Goal: Communication & Community: Answer question/provide support

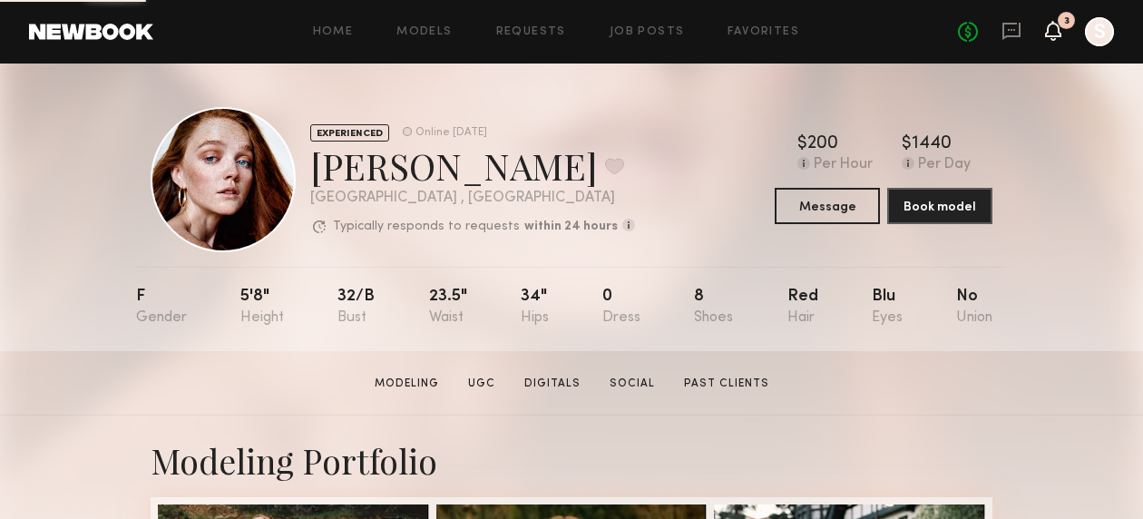
click at [1054, 32] on icon at bounding box center [1053, 30] width 15 height 13
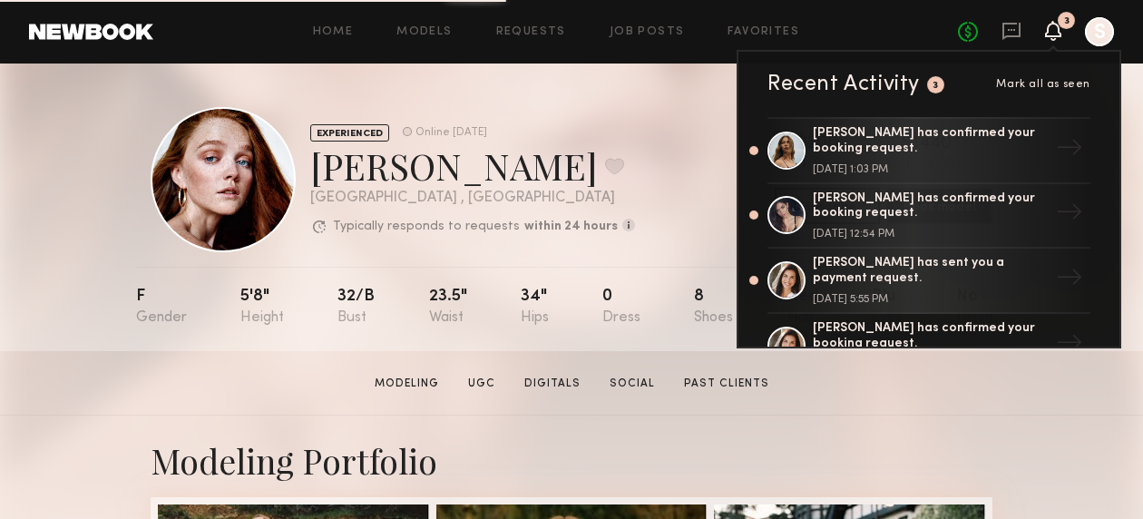
click at [1022, 27] on div "No fees up to $5,000 3 Recent Activity 3 Mark all as seen [PERSON_NAME] has con…" at bounding box center [1036, 31] width 156 height 29
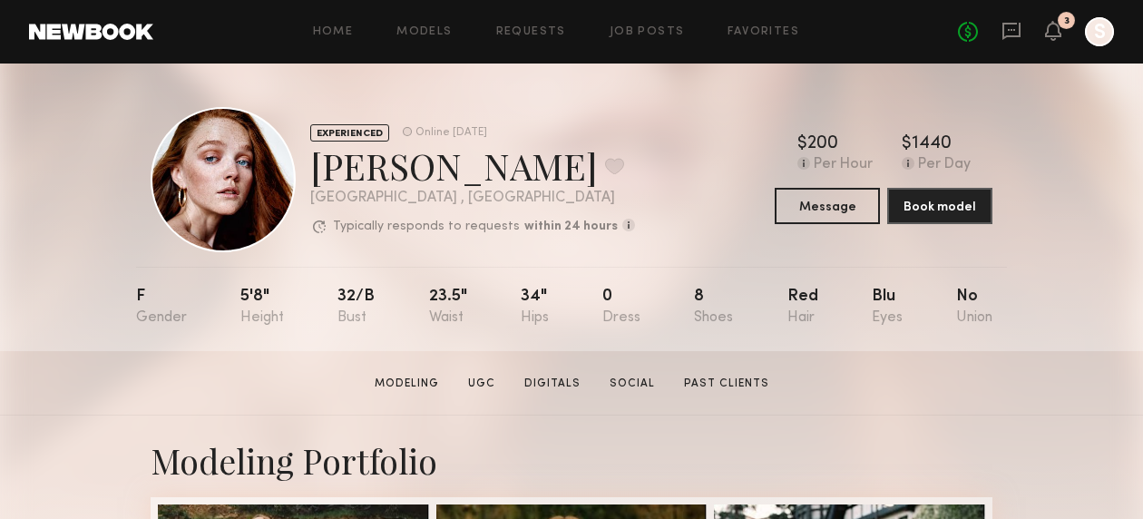
click at [999, 40] on div "No fees up to $5,000 3 S" at bounding box center [1036, 31] width 156 height 29
click at [1008, 35] on icon at bounding box center [1011, 31] width 18 height 17
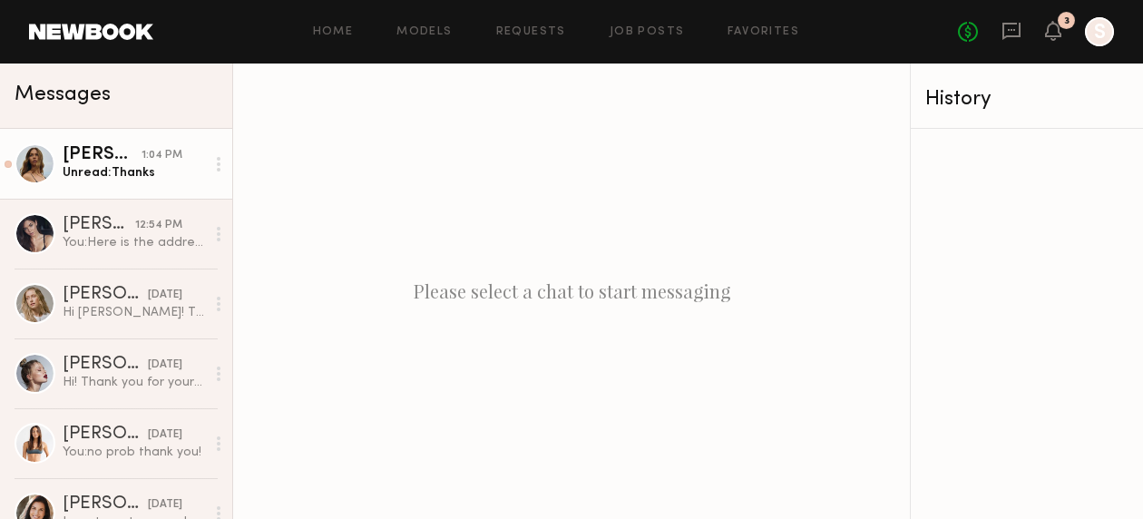
click at [131, 184] on link "[PERSON_NAME] 1:04 PM Unread: Thanks" at bounding box center [116, 164] width 232 height 70
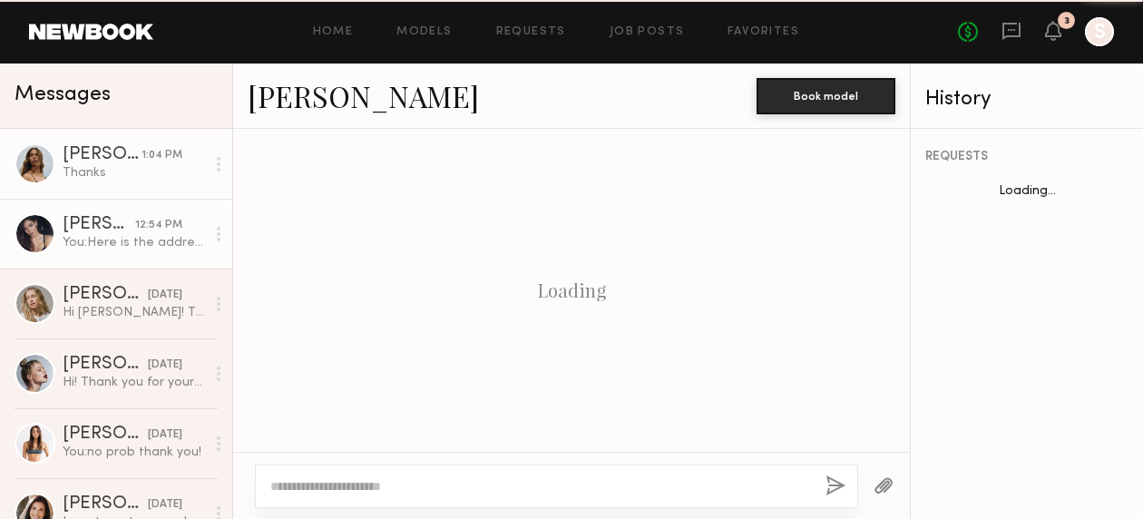
scroll to position [1610, 0]
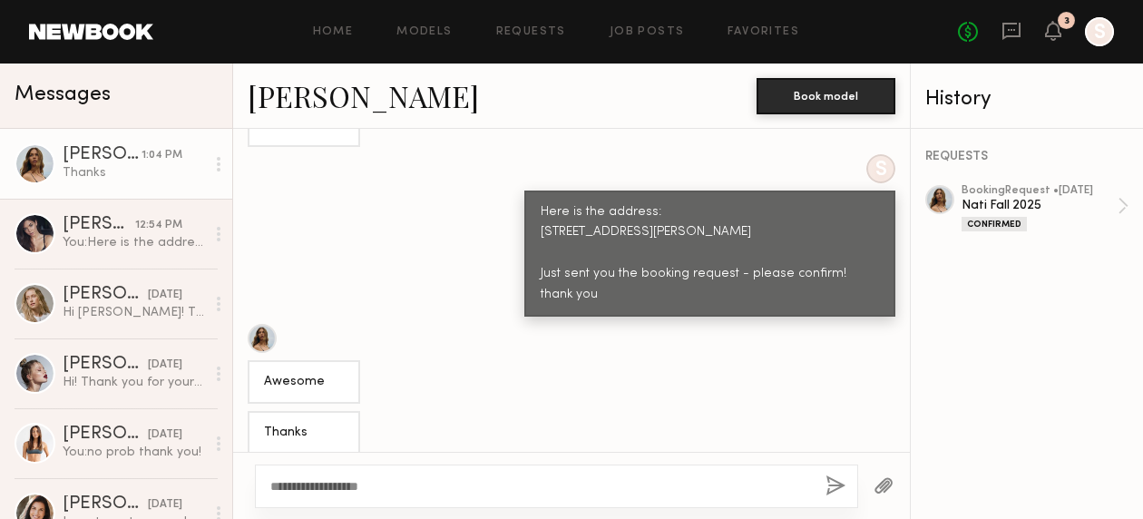
drag, startPoint x: 441, startPoint y: 483, endPoint x: 320, endPoint y: 483, distance: 120.6
click at [320, 483] on textarea "**********" at bounding box center [540, 486] width 541 height 18
click at [594, 486] on textarea "**********" at bounding box center [540, 486] width 541 height 18
type textarea "**********"
click at [826, 487] on button "button" at bounding box center [835, 486] width 20 height 23
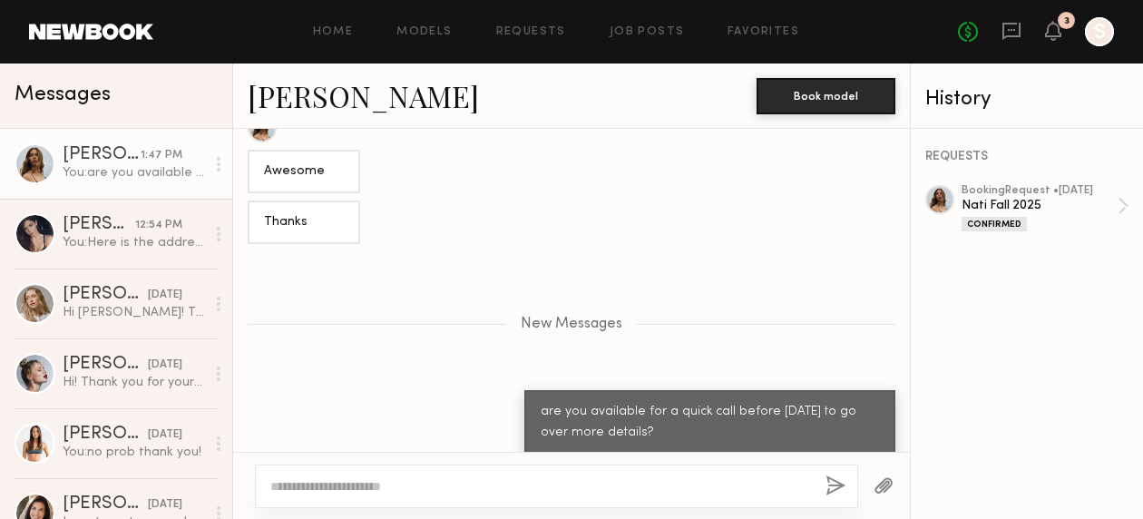
scroll to position [1934, 0]
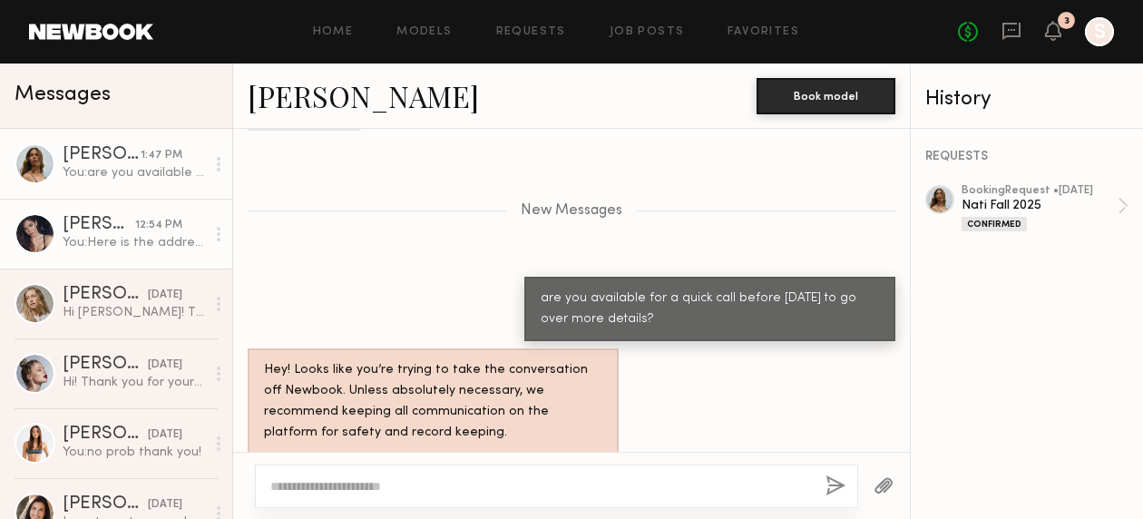
click at [115, 235] on div "You: Here is the address: [STREET_ADDRESS][PERSON_NAME] Just sent you the booki…" at bounding box center [134, 242] width 142 height 17
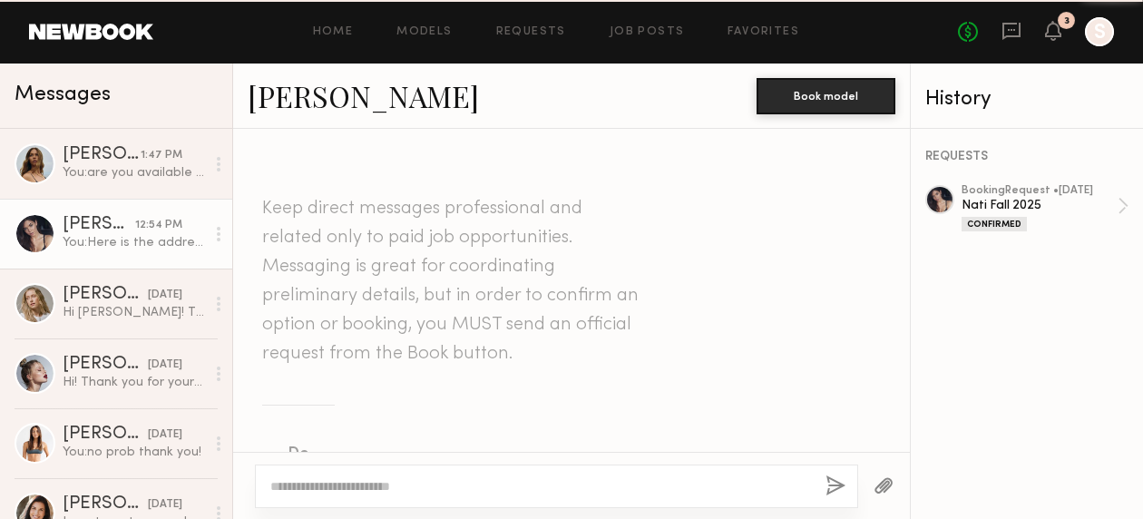
scroll to position [1575, 0]
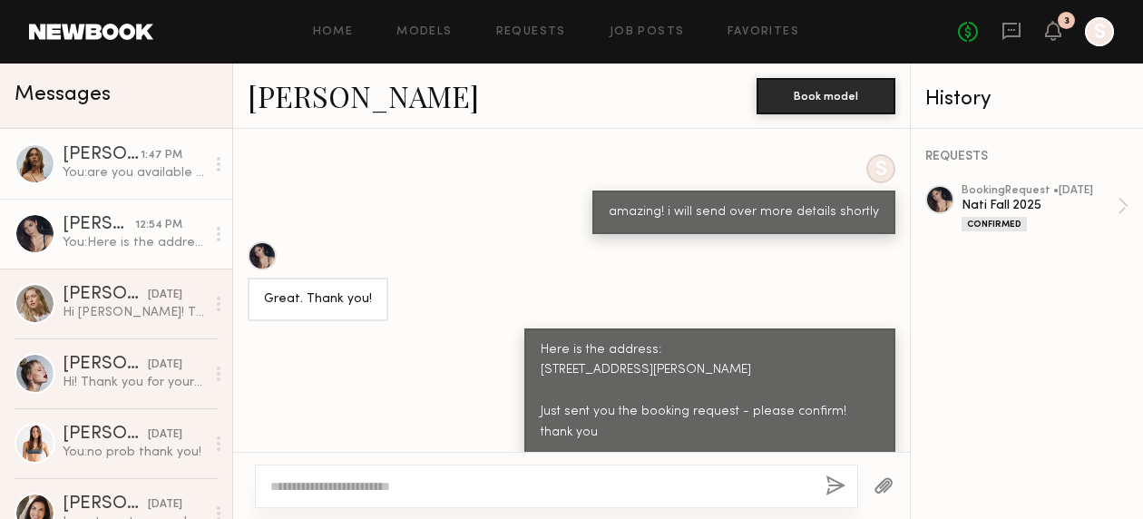
click at [124, 182] on link "[PERSON_NAME] 1:47 PM You: are you available for a quick call before [DATE] to …" at bounding box center [116, 164] width 232 height 70
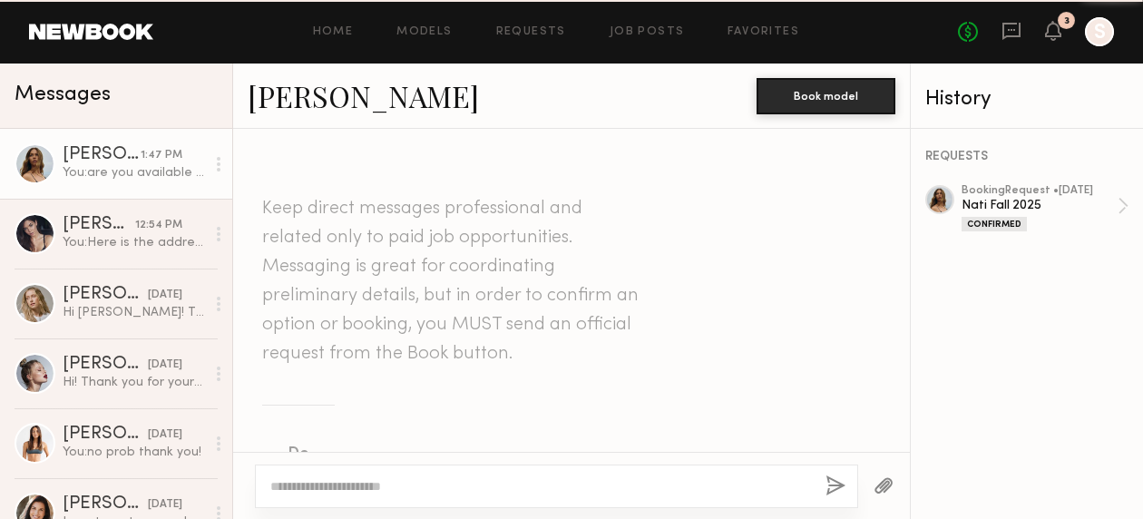
scroll to position [1795, 0]
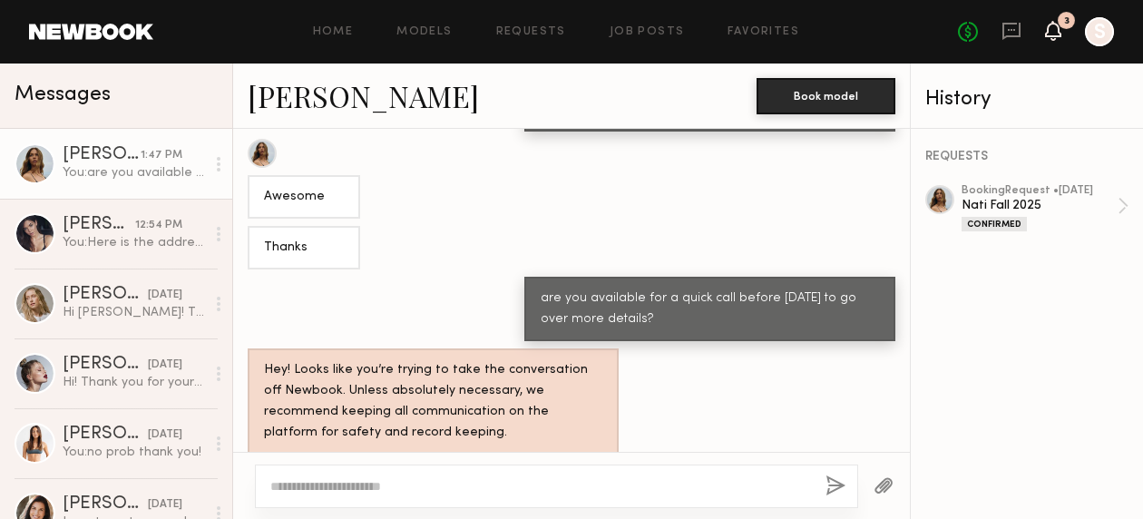
click at [1052, 21] on icon at bounding box center [1053, 22] width 2 height 2
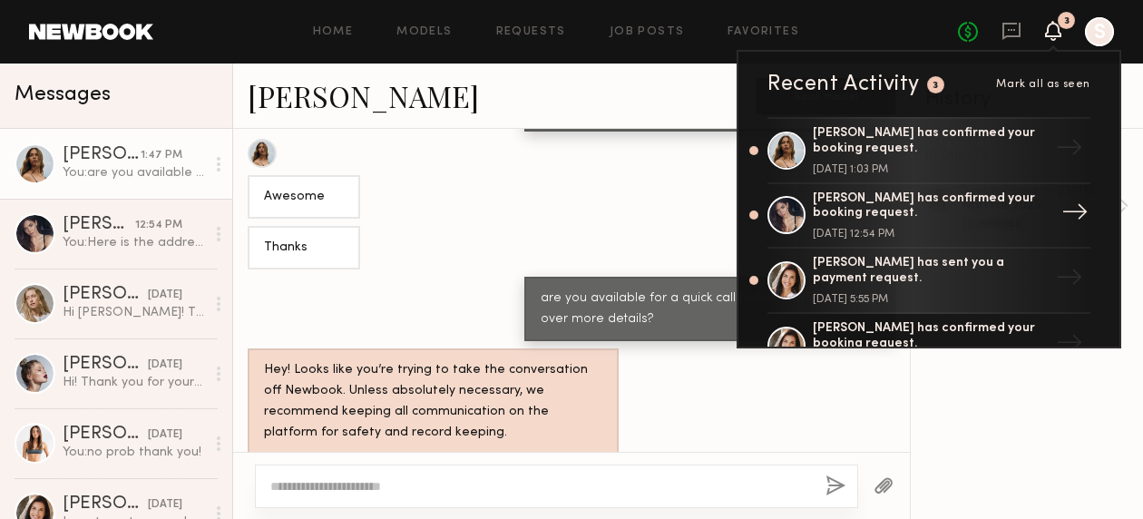
click at [929, 198] on div "[PERSON_NAME] has confirmed your booking request." at bounding box center [931, 206] width 236 height 31
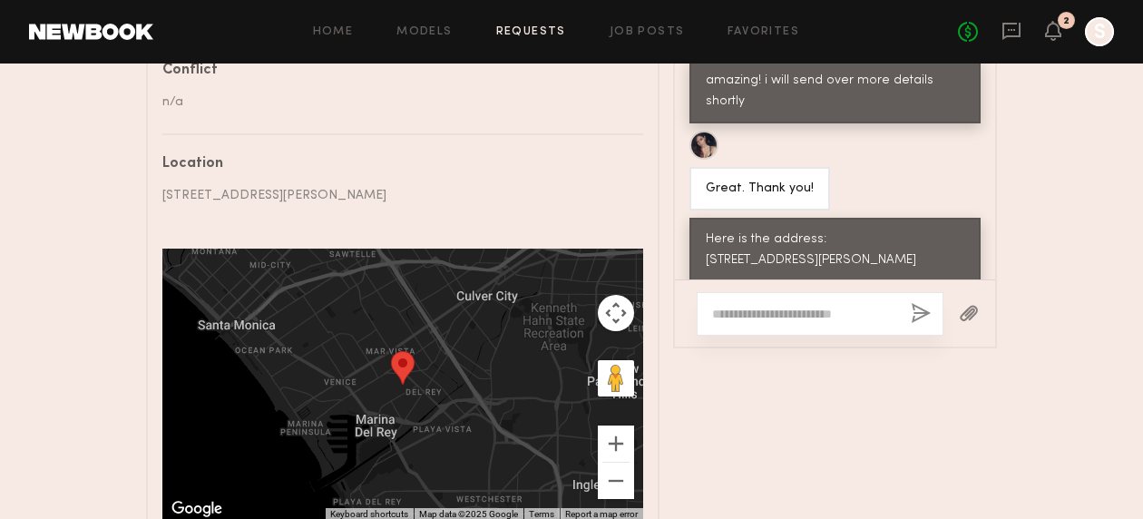
scroll to position [1188, 0]
click at [748, 311] on textarea at bounding box center [804, 313] width 184 height 18
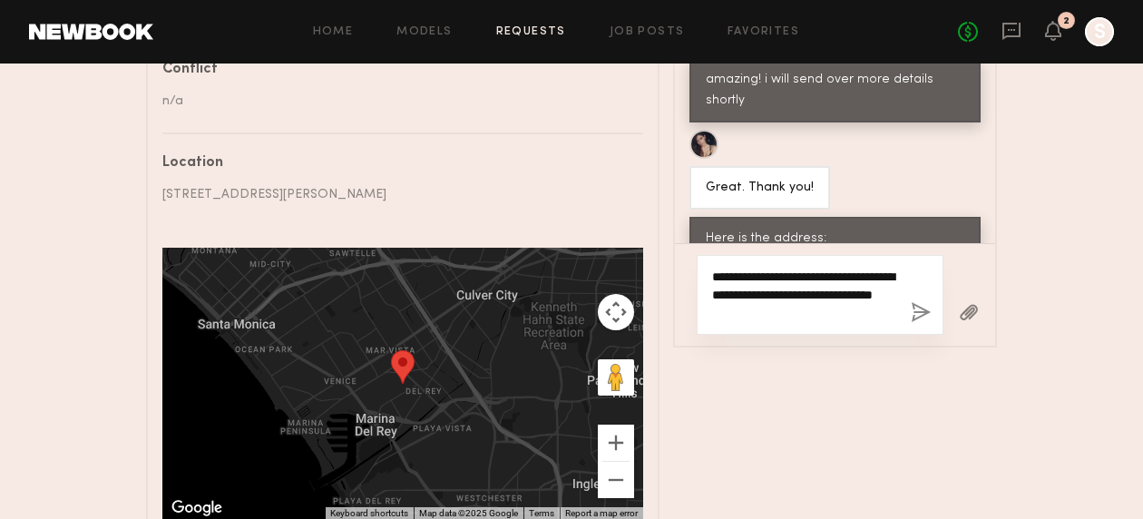
type textarea "**********"
click at [917, 308] on button "button" at bounding box center [921, 313] width 20 height 23
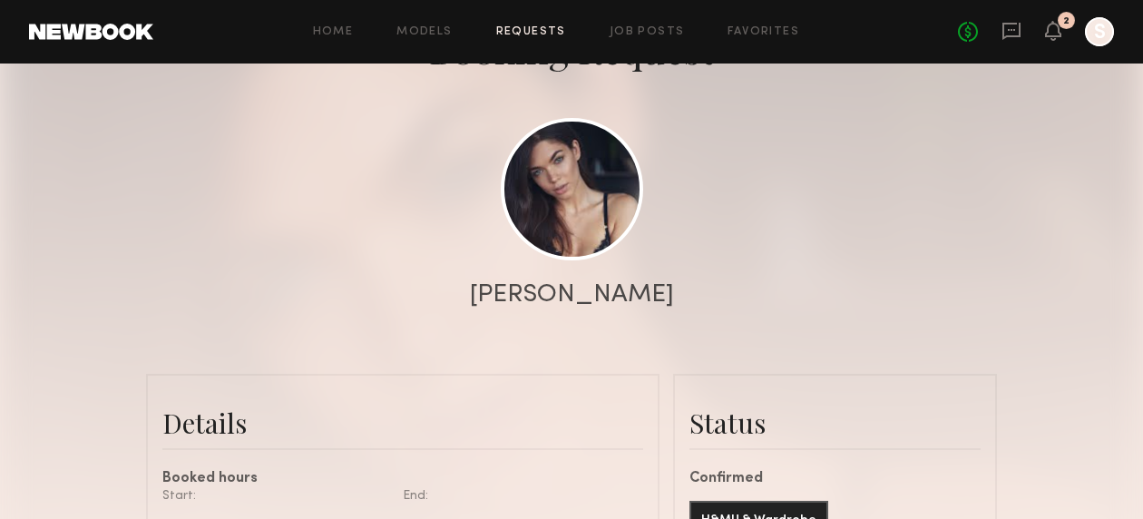
scroll to position [133, 0]
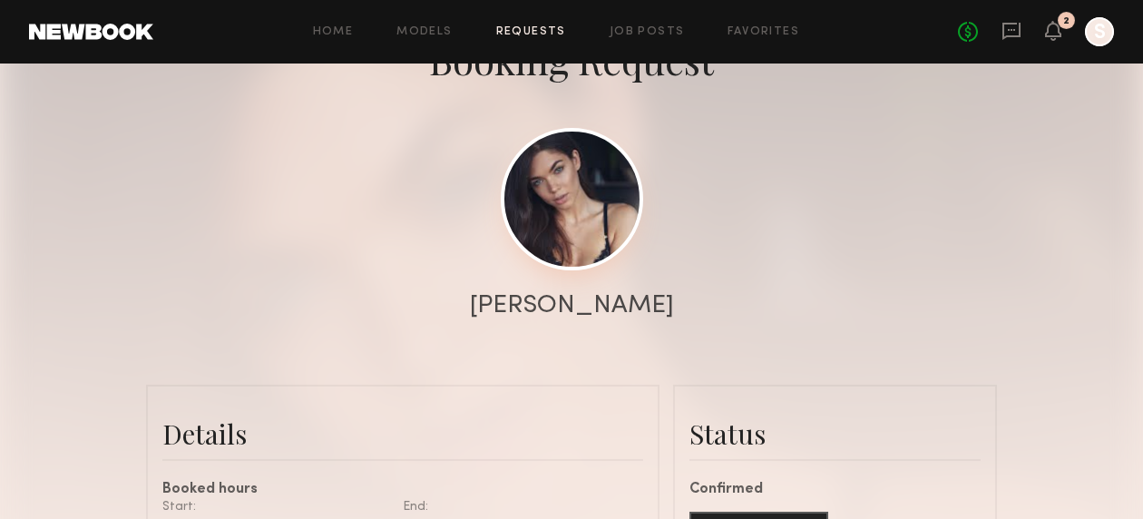
click at [591, 231] on link at bounding box center [572, 199] width 142 height 142
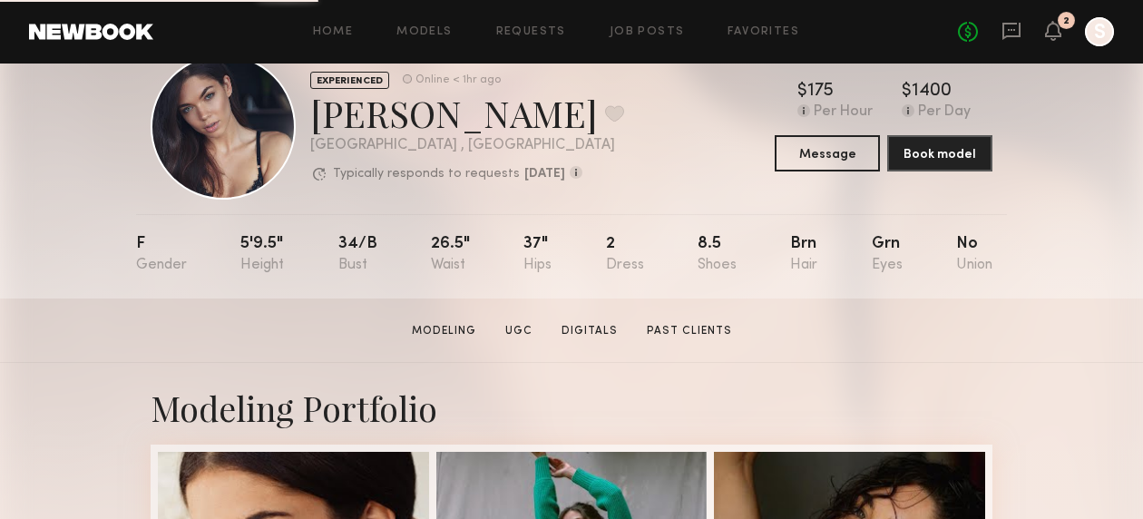
scroll to position [14, 0]
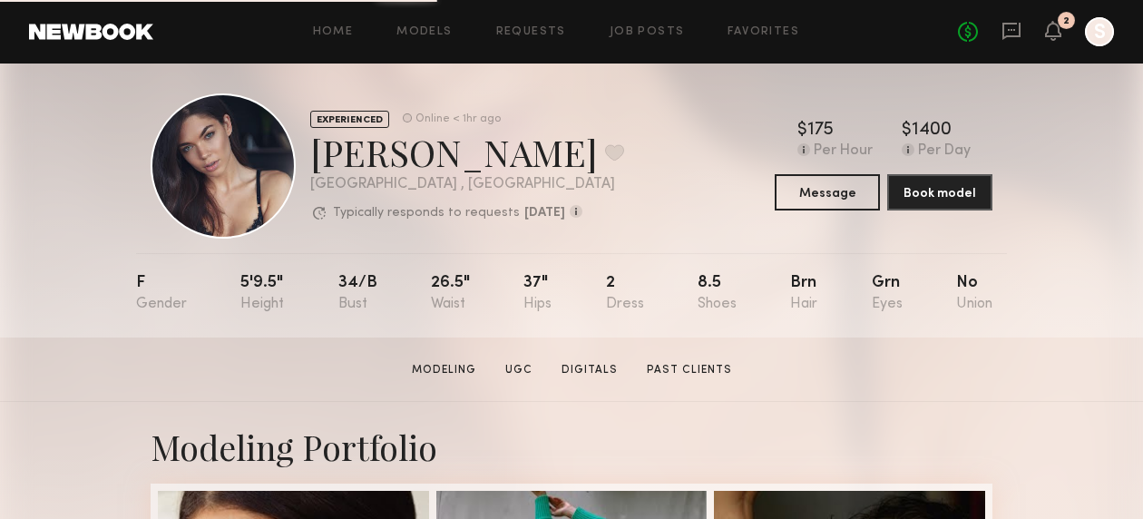
click at [1022, 28] on div "No fees up to $5,000 2 S" at bounding box center [1036, 31] width 156 height 29
click at [1011, 29] on icon at bounding box center [1011, 30] width 7 height 2
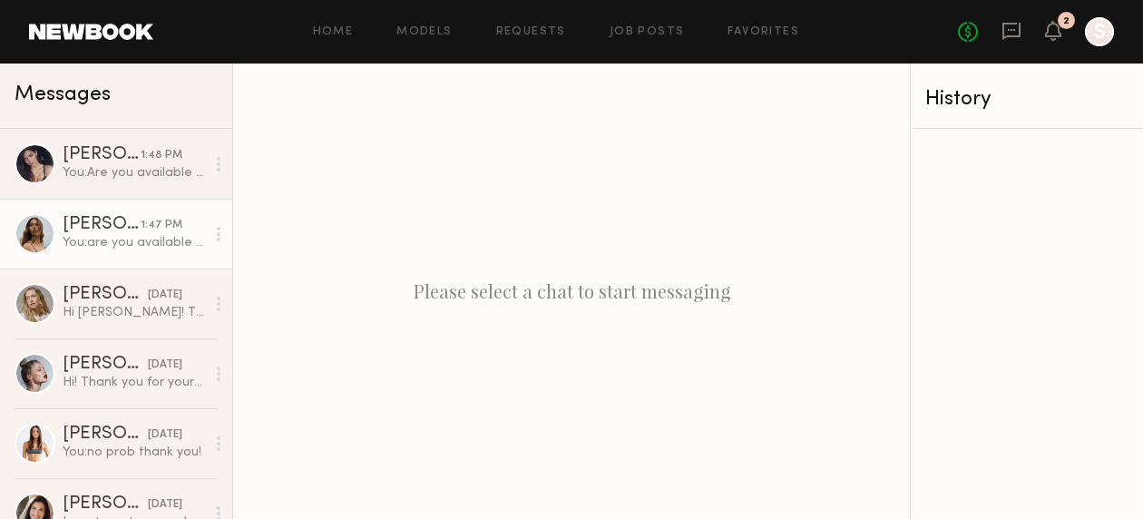
click at [84, 226] on div "[PERSON_NAME]" at bounding box center [102, 225] width 78 height 18
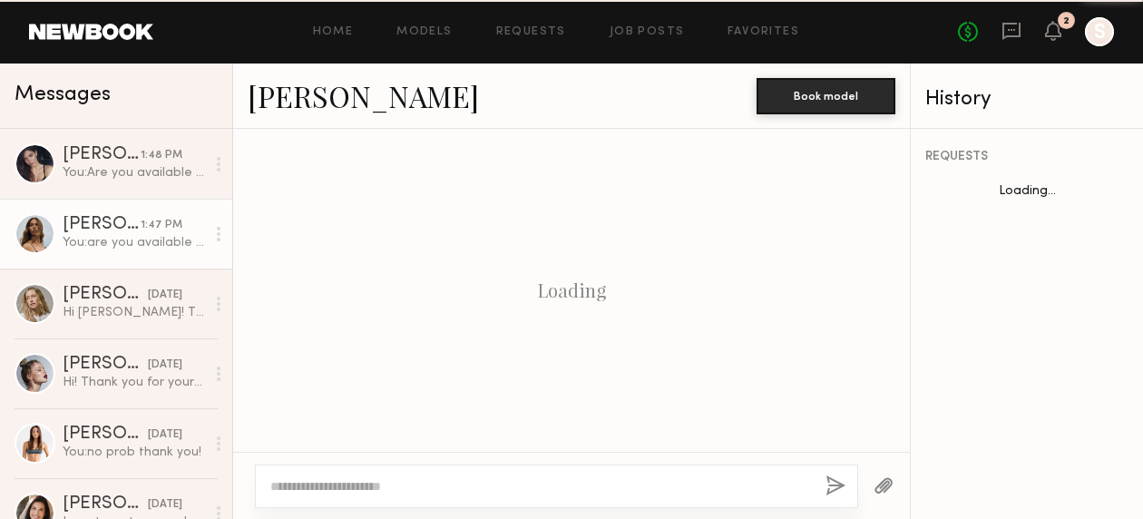
scroll to position [1795, 0]
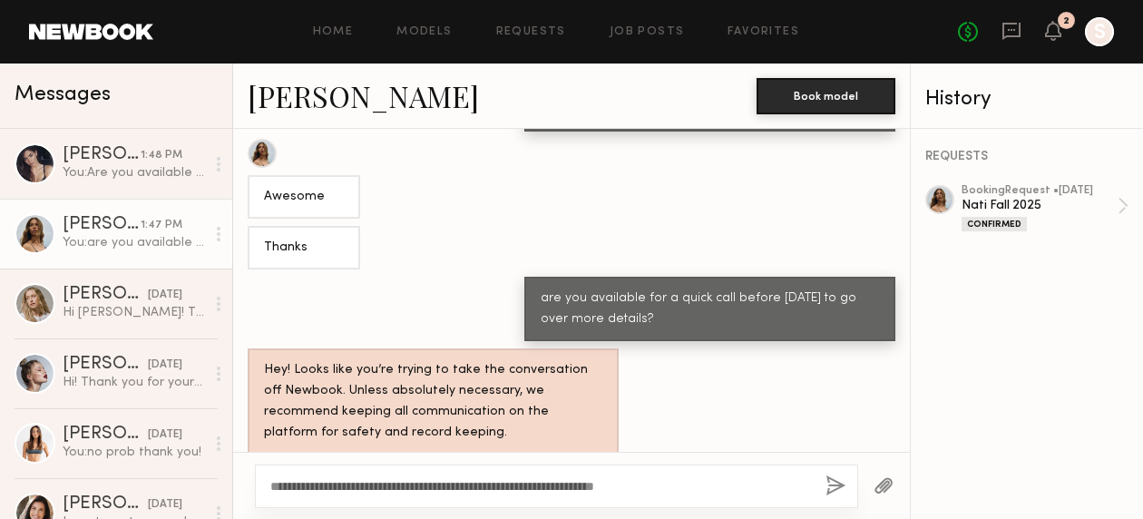
drag, startPoint x: 463, startPoint y: 486, endPoint x: 753, endPoint y: 491, distance: 290.3
click at [753, 491] on textarea "**********" at bounding box center [540, 486] width 541 height 18
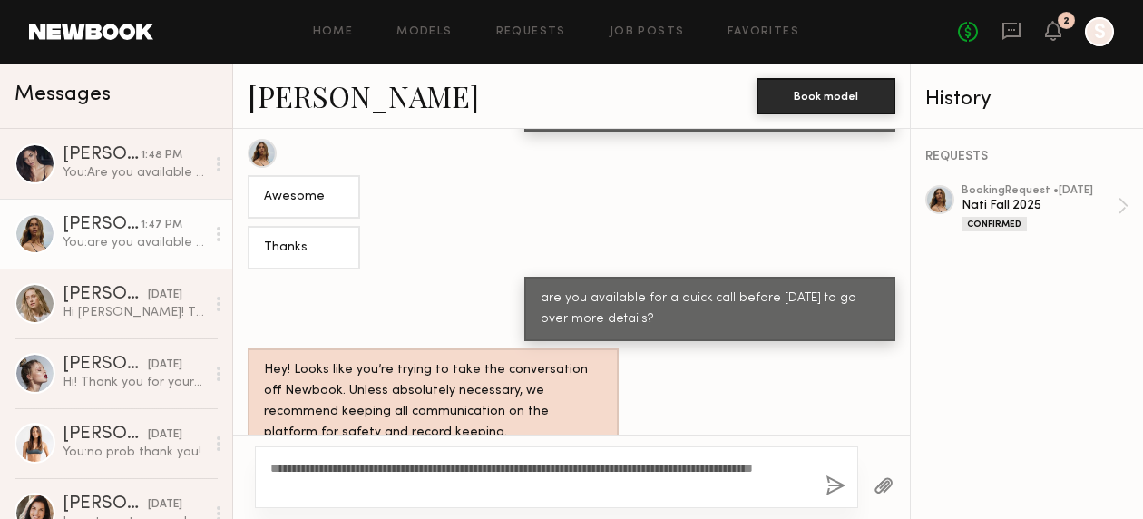
type textarea "**********"
click at [314, 95] on link "[PERSON_NAME]" at bounding box center [363, 95] width 231 height 39
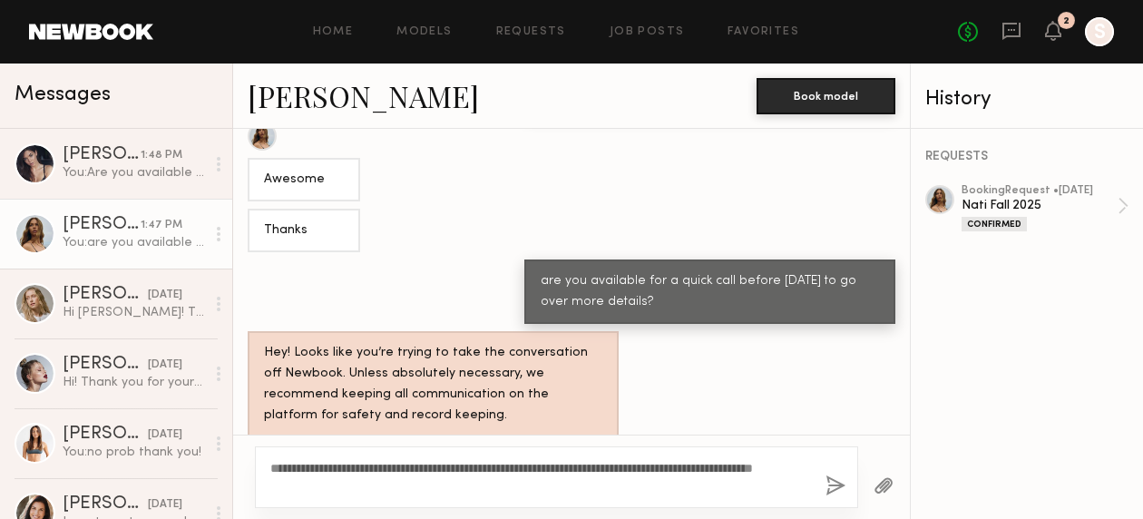
click at [830, 488] on button "button" at bounding box center [835, 486] width 20 height 23
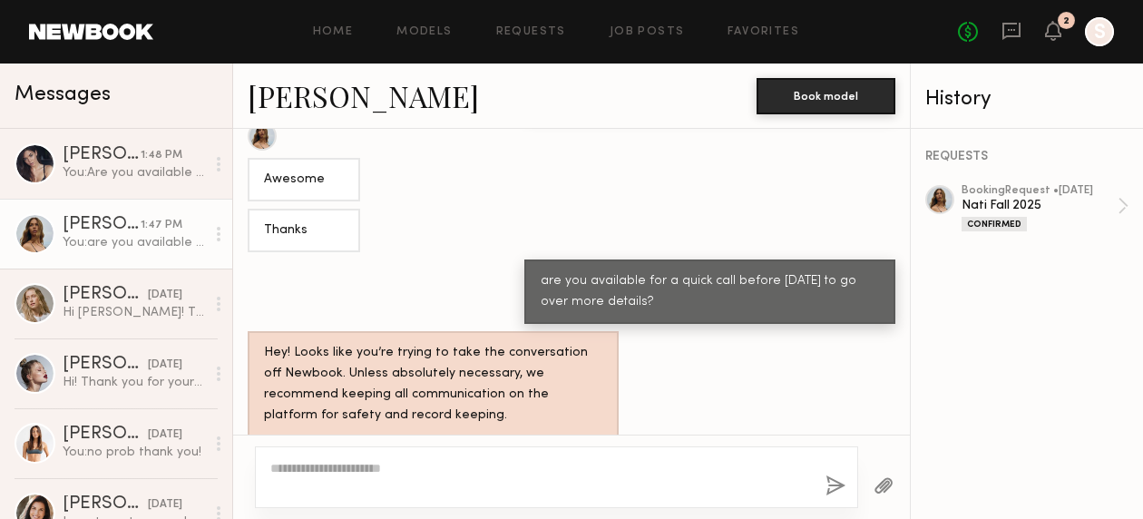
scroll to position [2042, 0]
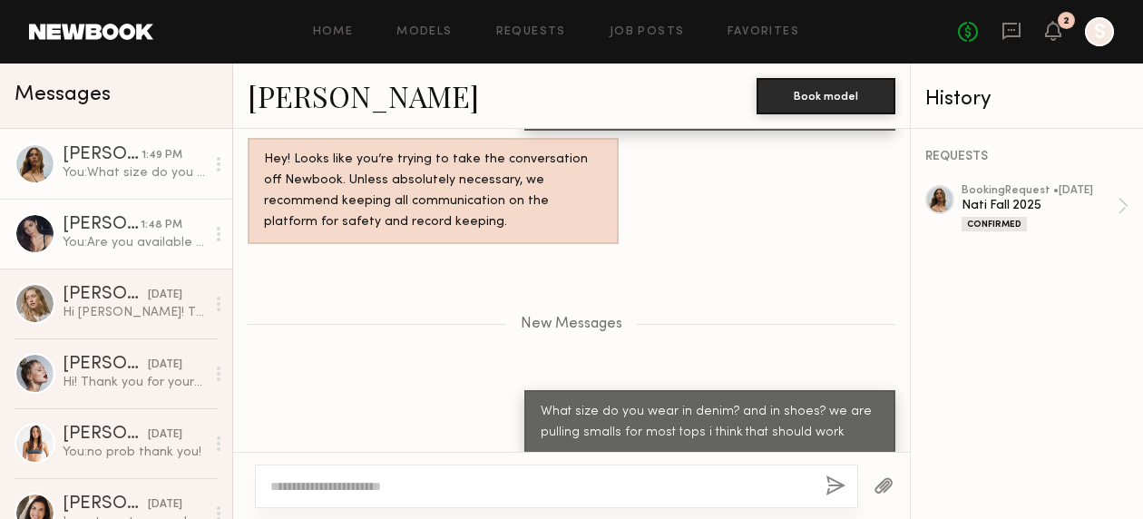
click at [155, 229] on div "1:48 PM" at bounding box center [162, 225] width 42 height 17
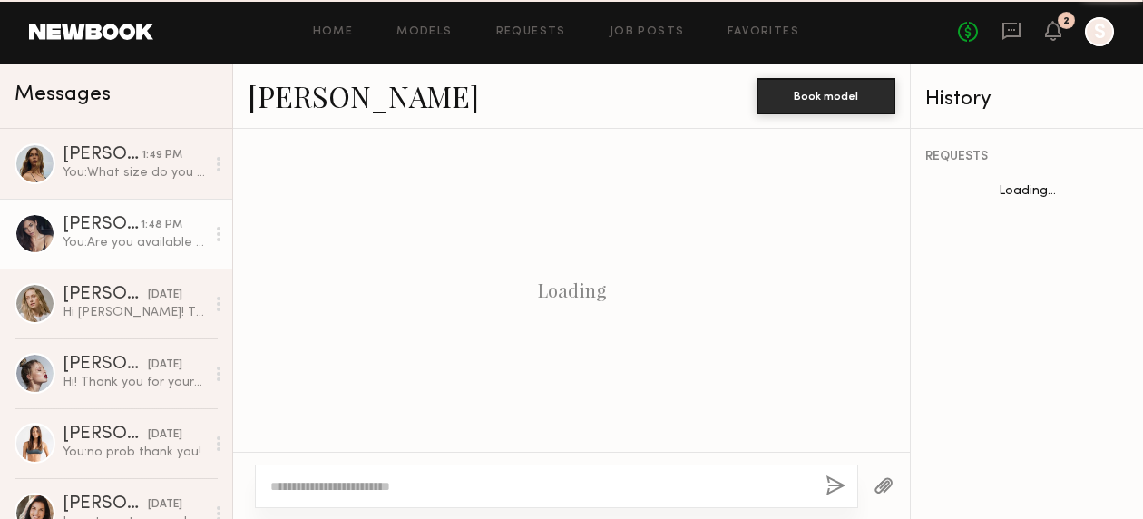
scroll to position [1796, 0]
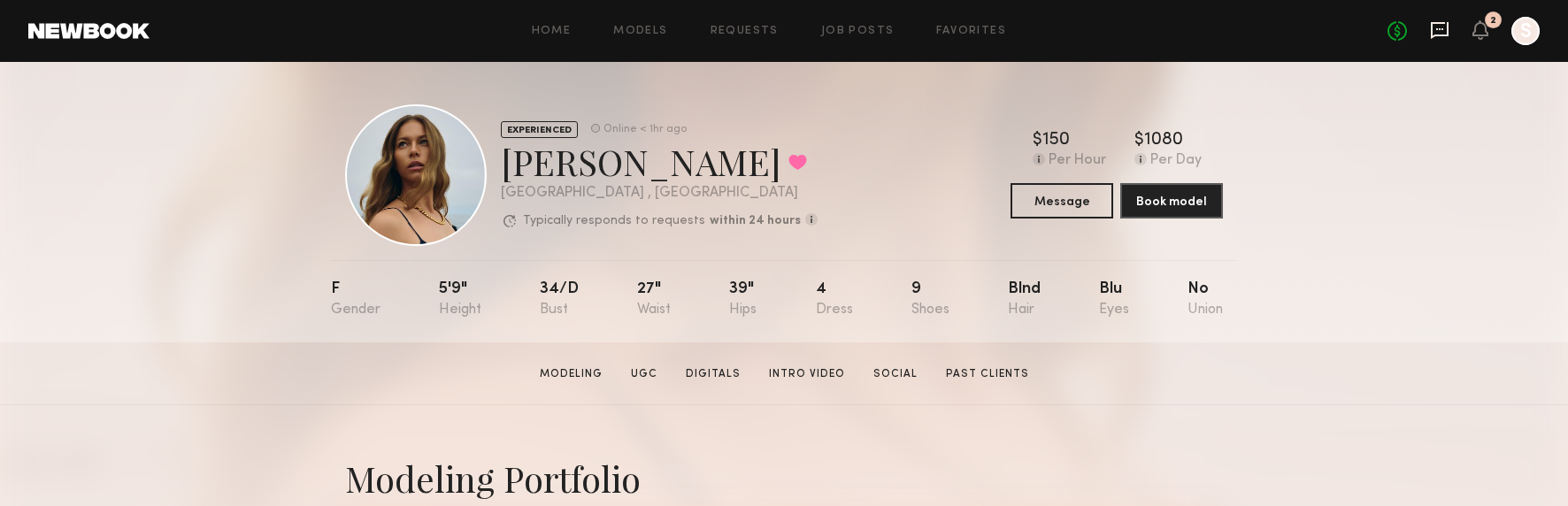
click at [1114, 36] on icon at bounding box center [1440, 30] width 20 height 19
